Goal: Task Accomplishment & Management: Use online tool/utility

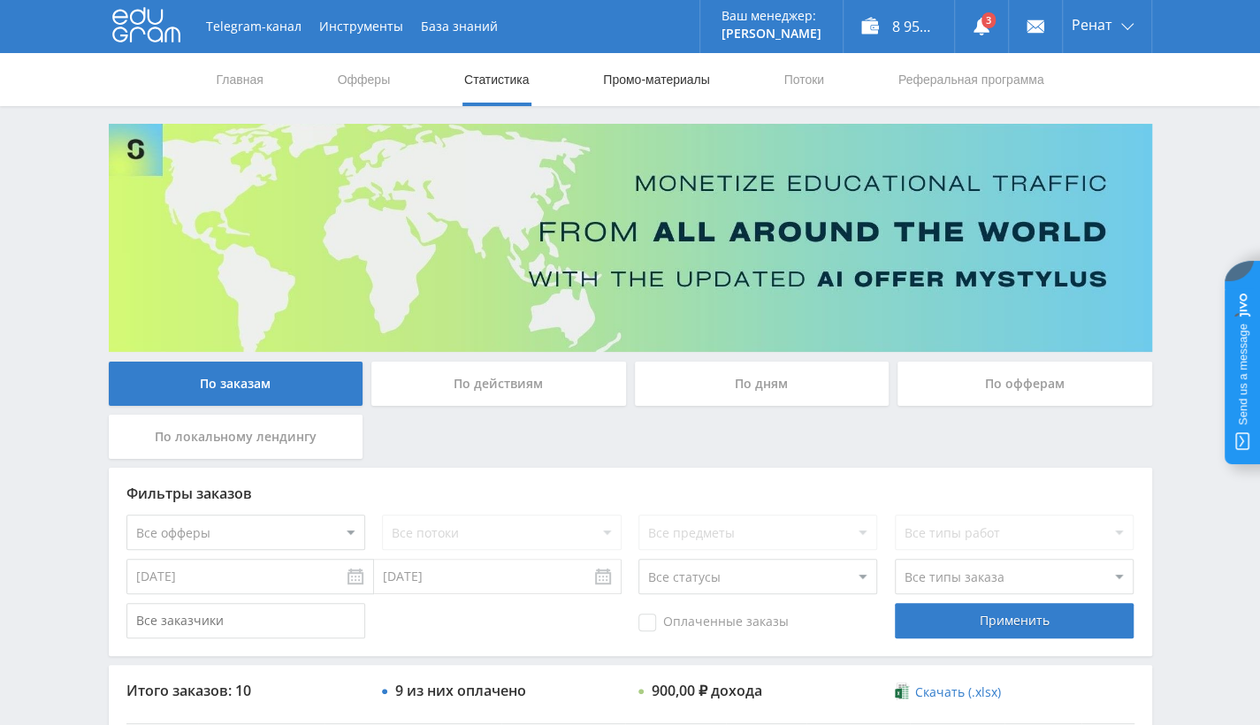
click at [690, 81] on link "Промо-материалы" at bounding box center [656, 79] width 110 height 53
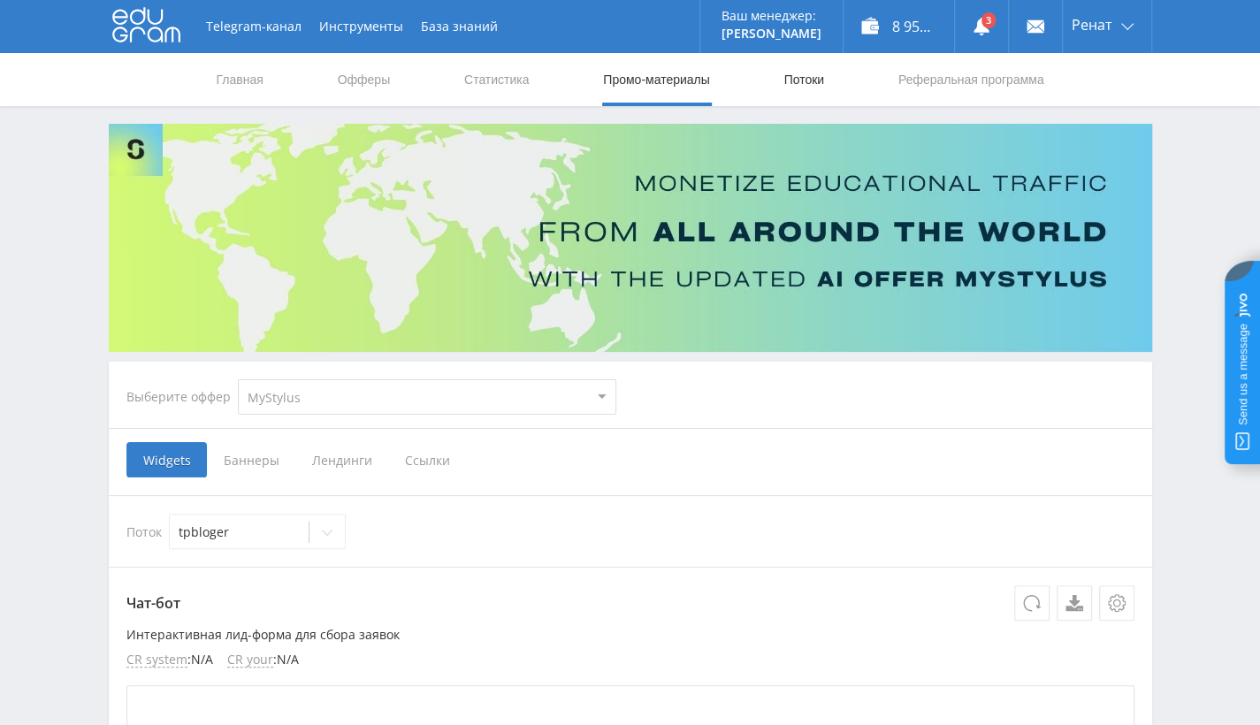
click at [819, 69] on link "Потоки" at bounding box center [804, 79] width 44 height 53
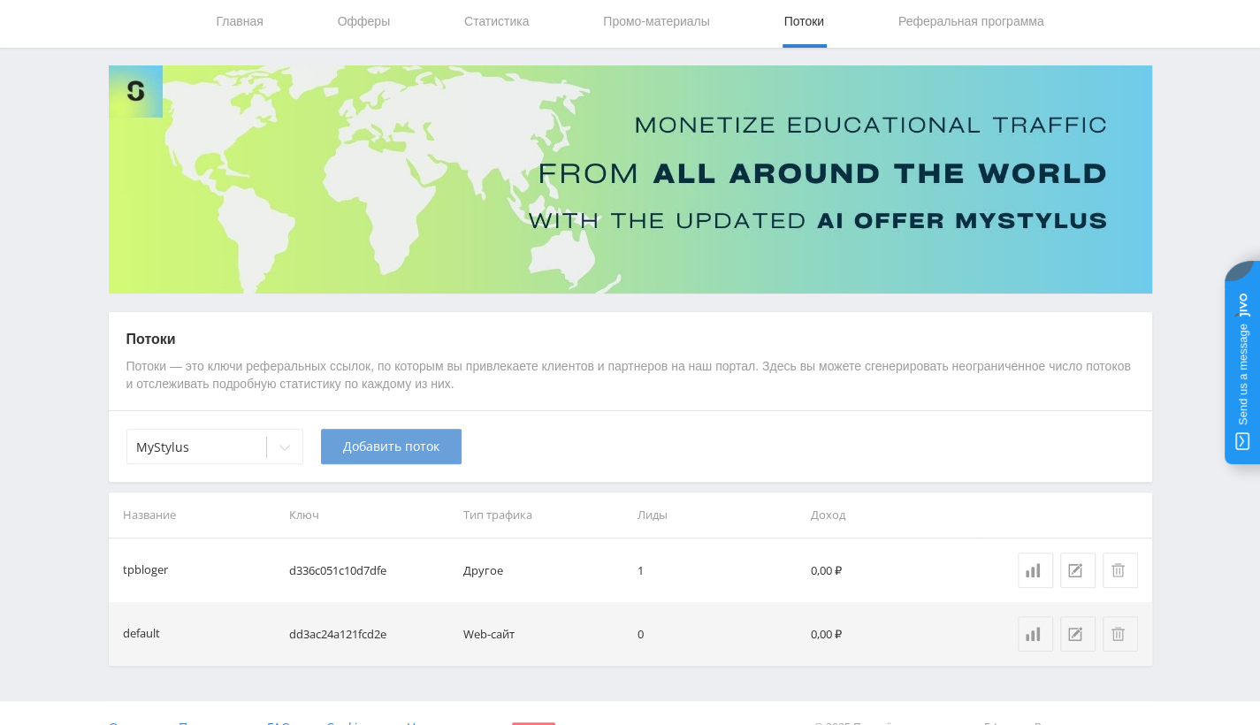
scroll to position [87, 0]
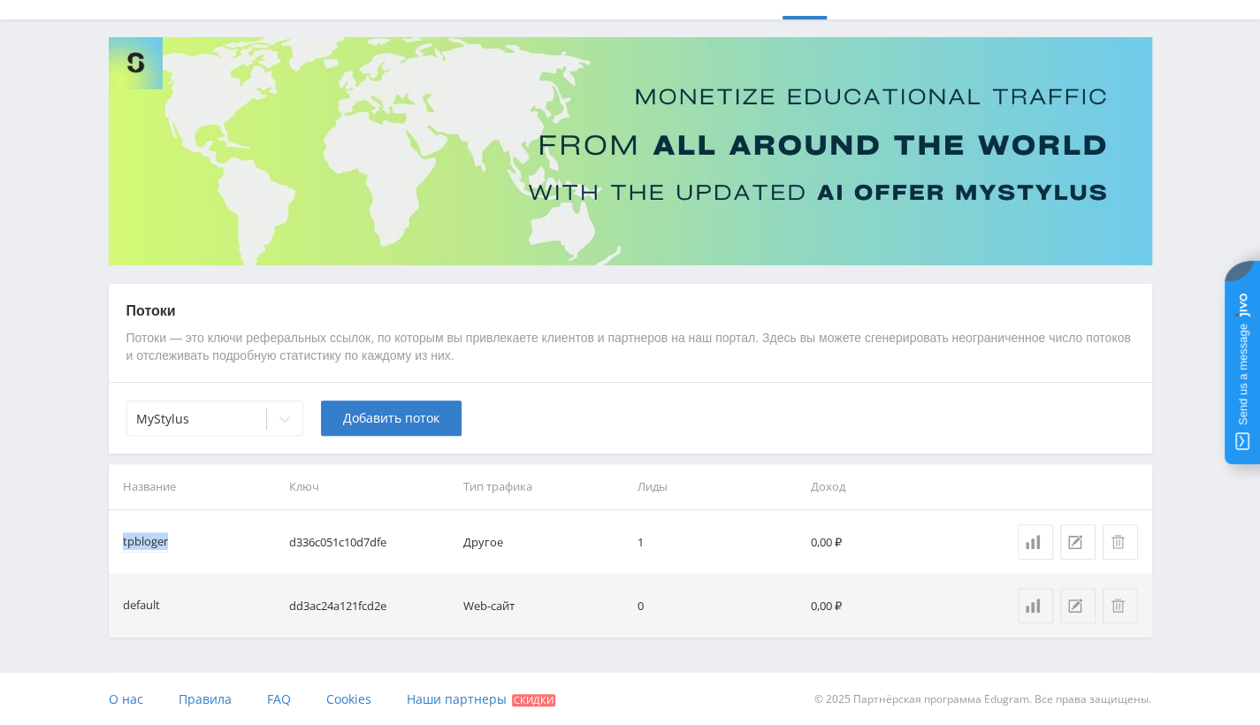
click at [167, 539] on div "tpbloger" at bounding box center [185, 542] width 124 height 18
copy div "tpbloger"
click at [373, 408] on button "Добавить поток" at bounding box center [391, 418] width 141 height 35
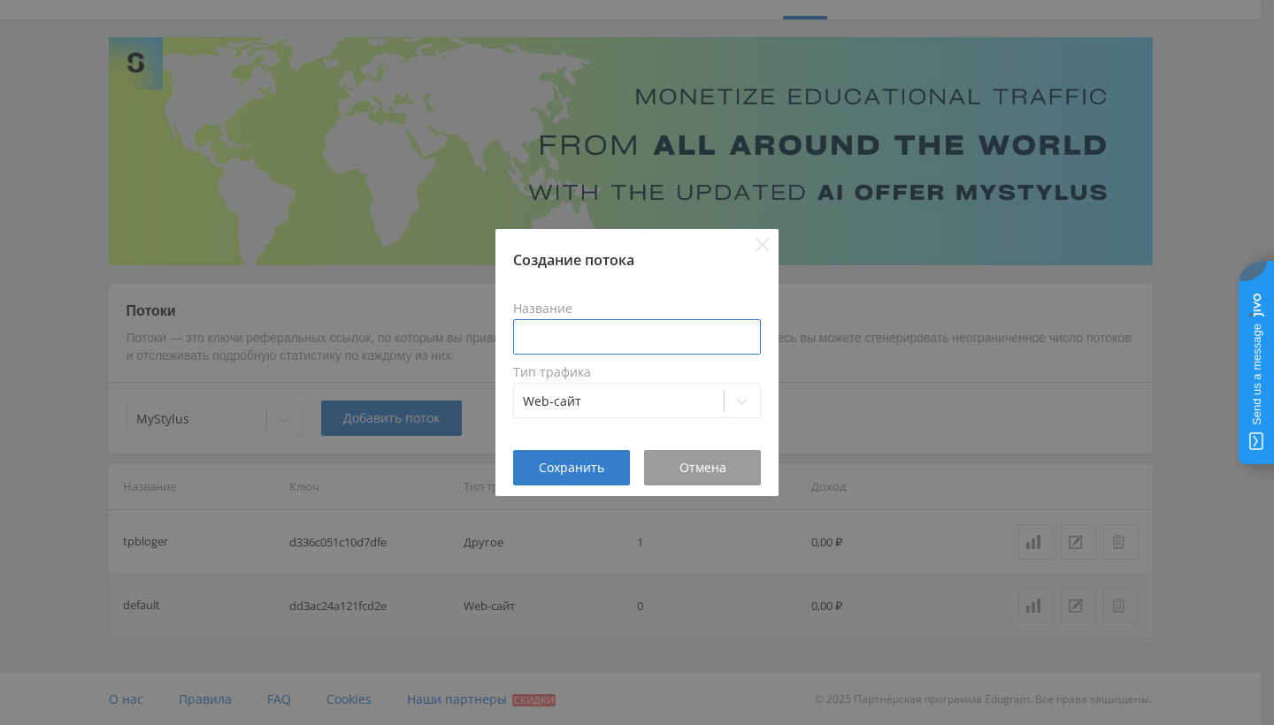
click at [565, 334] on input at bounding box center [637, 336] width 248 height 35
paste input "tpbloger"
type input "tpbloger-present"
click at [585, 465] on span "Сохранить" at bounding box center [571, 468] width 65 height 14
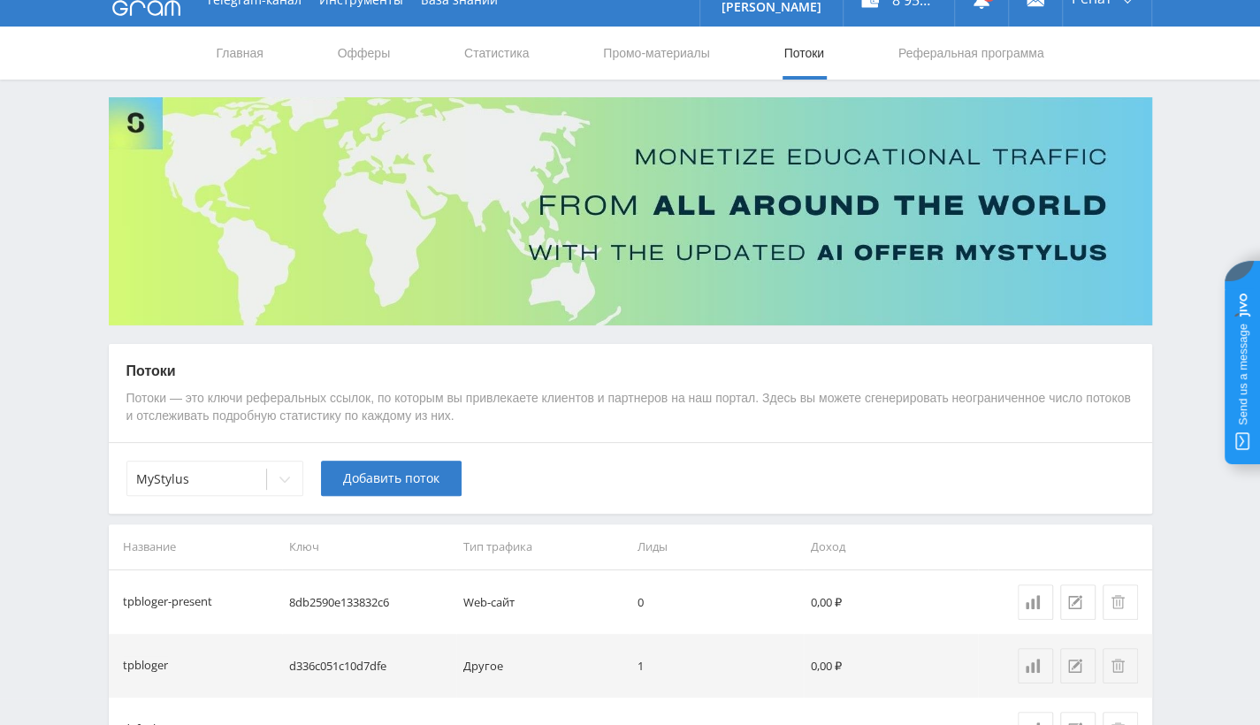
scroll to position [0, 0]
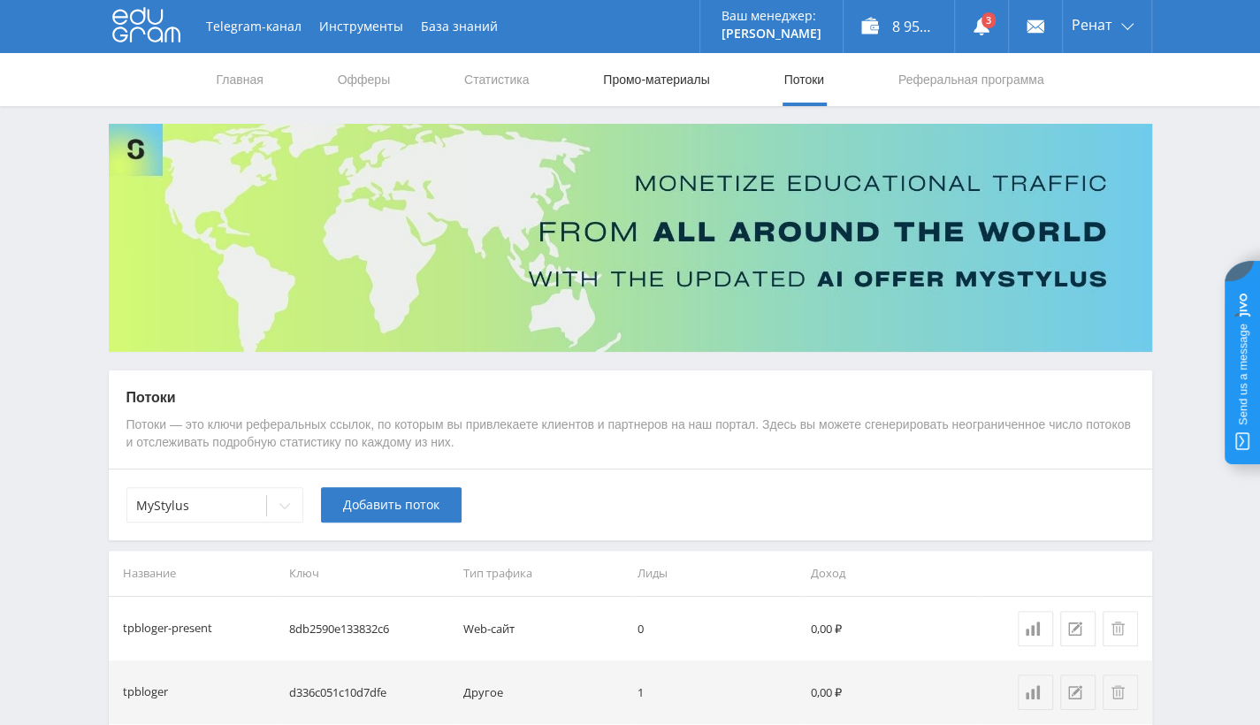
click at [633, 83] on link "Промо-материалы" at bounding box center [656, 79] width 110 height 53
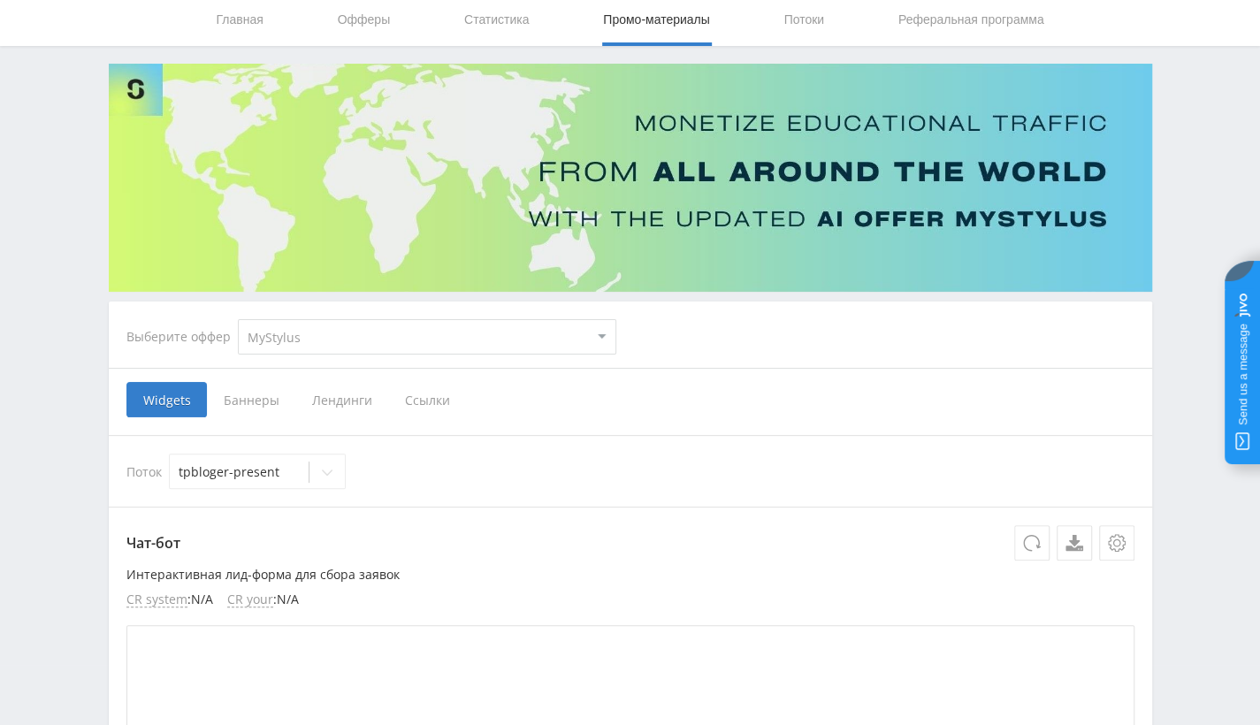
scroll to position [88, 0]
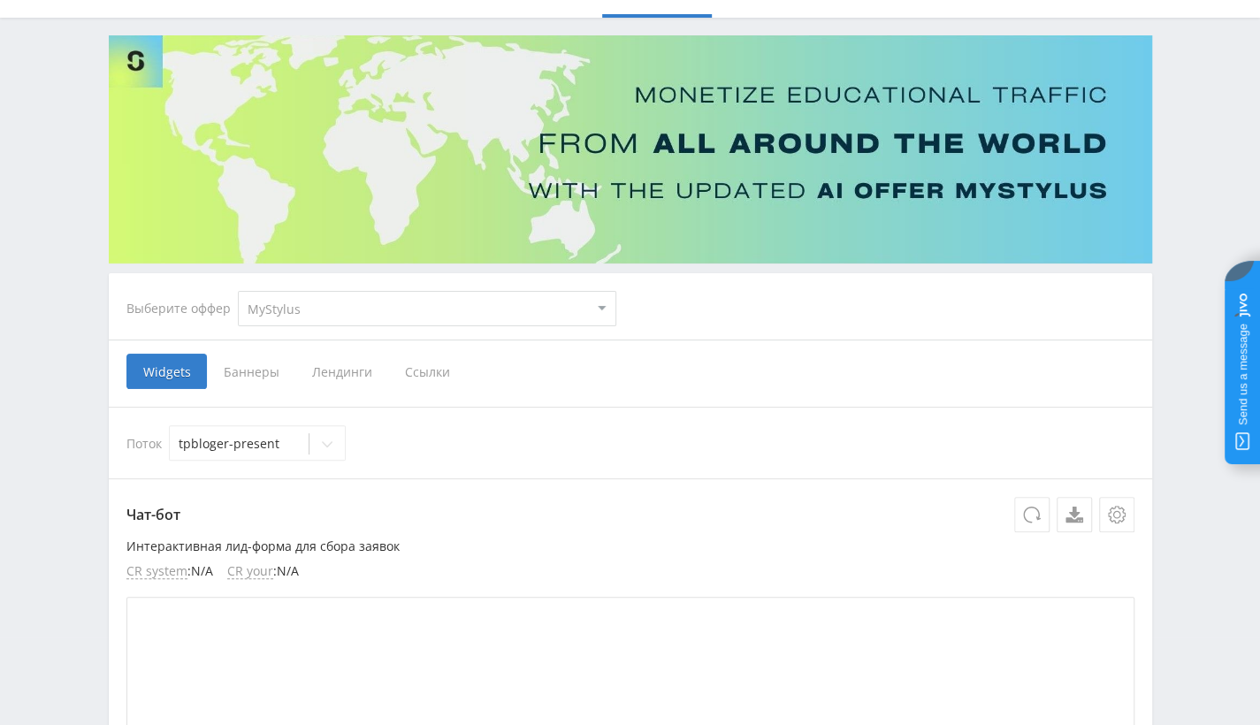
click at [404, 371] on span "Ссылки" at bounding box center [427, 371] width 79 height 35
click at [0, 0] on input "Ссылки" at bounding box center [0, 0] width 0 height 0
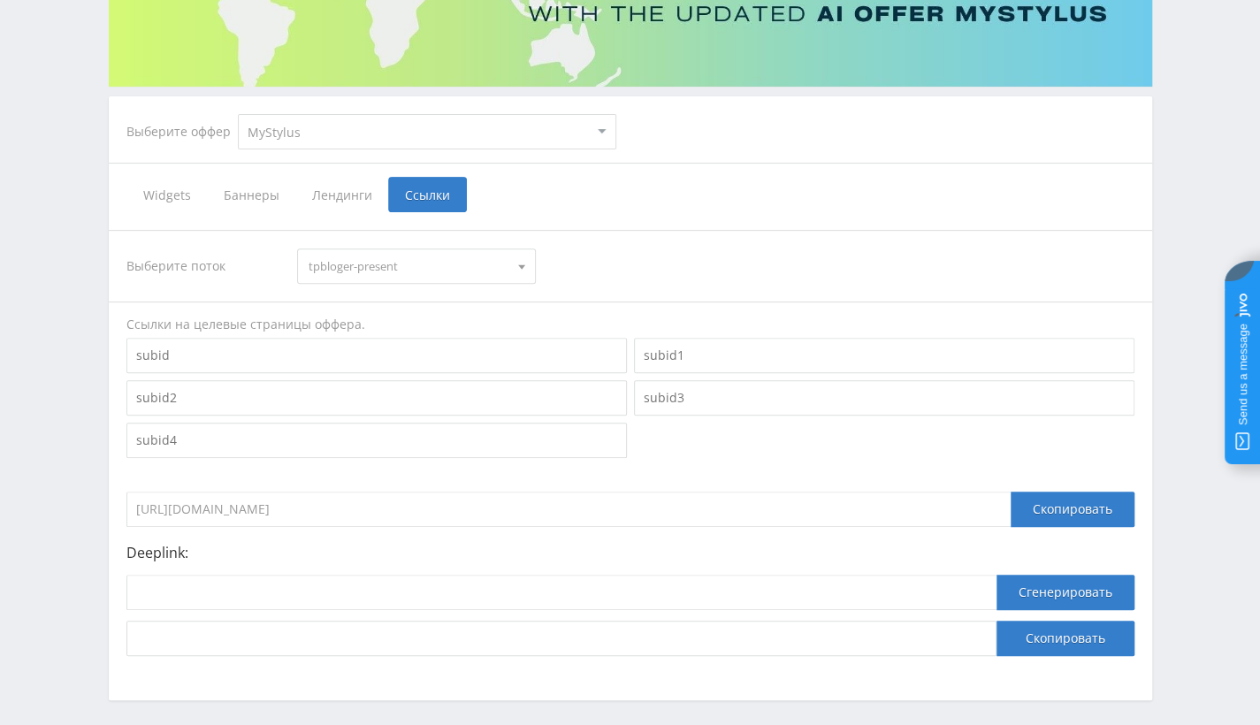
scroll to position [336, 0]
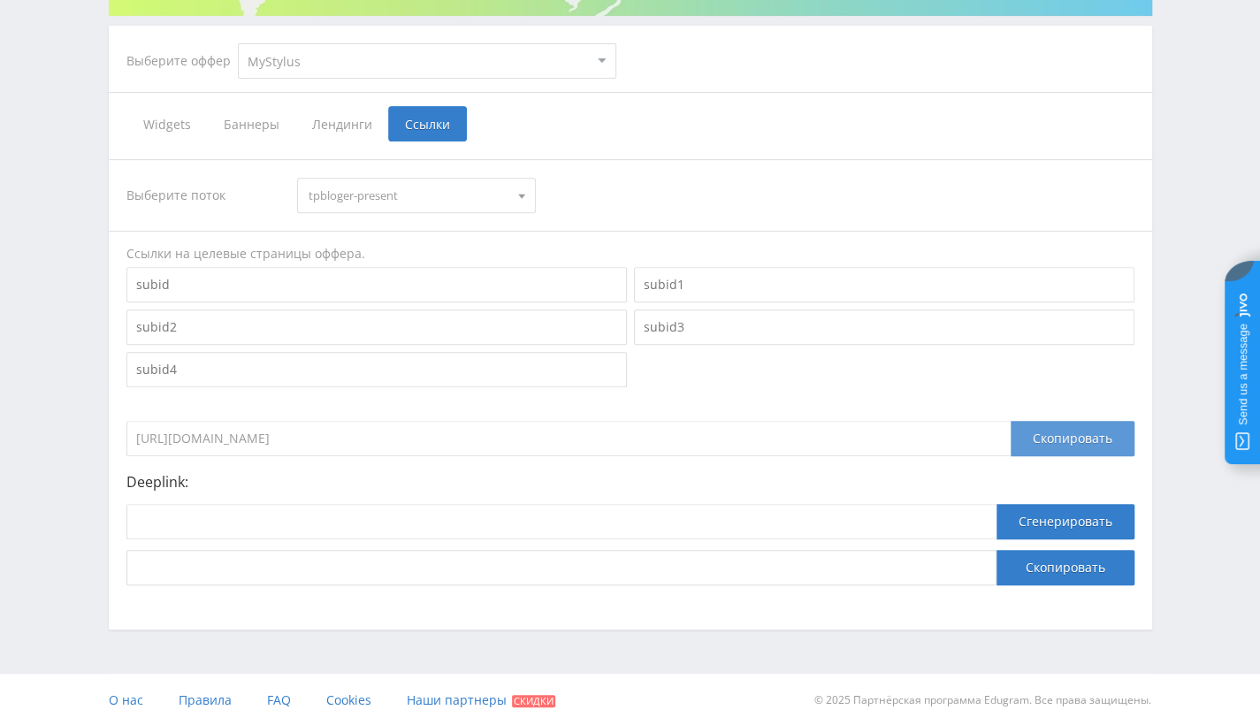
click at [1044, 439] on div "Скопировать" at bounding box center [1073, 438] width 124 height 35
click at [1038, 440] on div "Скопировать" at bounding box center [1073, 438] width 124 height 35
click at [1083, 432] on div "Скопировать" at bounding box center [1073, 438] width 124 height 35
